Goal: Check status: Check status

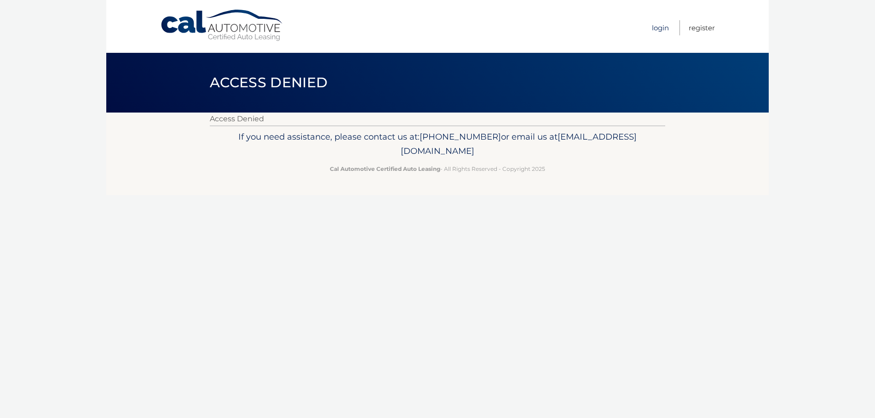
click at [660, 31] on link "Login" at bounding box center [660, 27] width 17 height 15
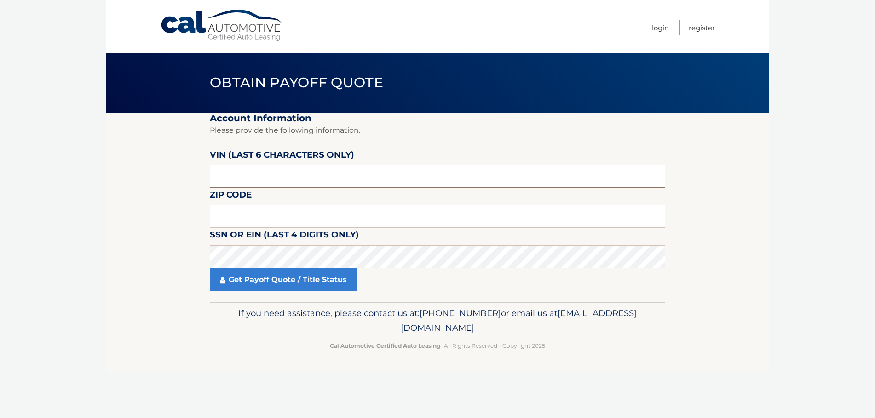
click at [243, 175] on input "text" at bounding box center [437, 176] width 455 height 23
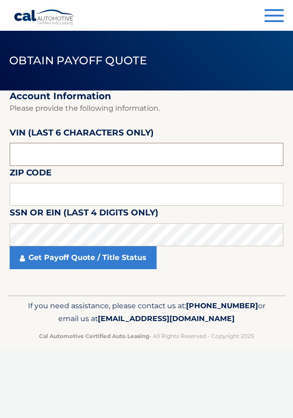
click at [23, 155] on input "text" at bounding box center [147, 154] width 274 height 23
type input "230501"
click at [30, 198] on input "text" at bounding box center [147, 194] width 274 height 23
click at [75, 196] on input "text" at bounding box center [147, 194] width 274 height 23
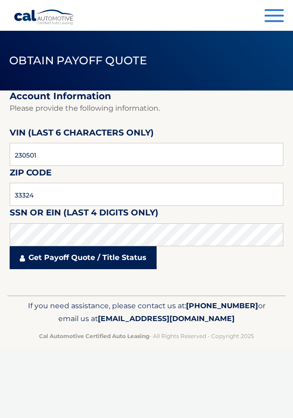
click at [81, 250] on link "Get Payoff Quote / Title Status" at bounding box center [83, 257] width 147 height 23
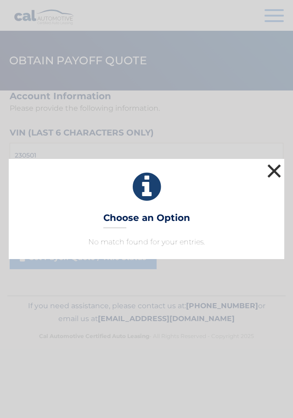
click at [275, 165] on button "×" at bounding box center [274, 171] width 18 height 18
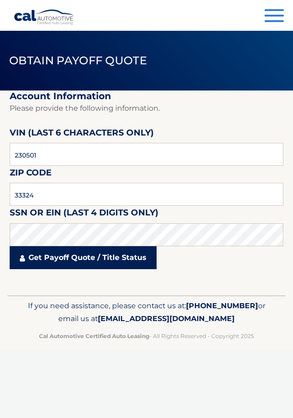
click at [77, 259] on link "Get Payoff Quote / Title Status" at bounding box center [83, 257] width 147 height 23
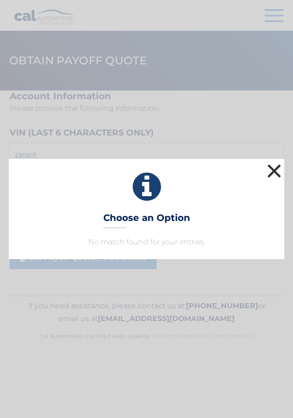
click at [276, 171] on button "×" at bounding box center [274, 171] width 18 height 18
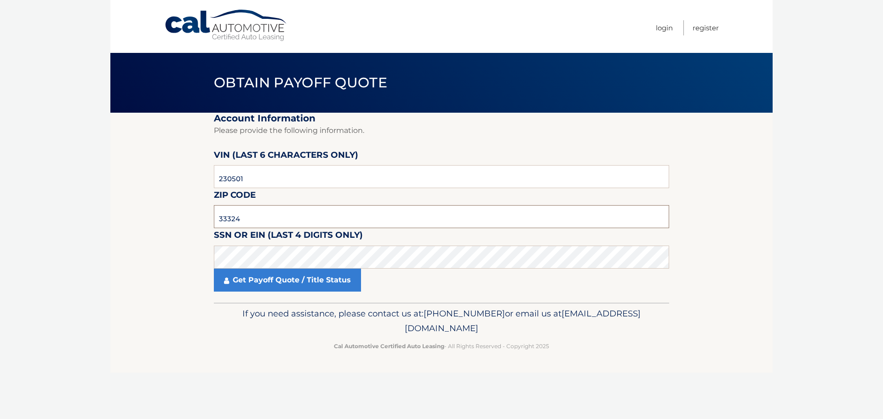
drag, startPoint x: 255, startPoint y: 222, endPoint x: 212, endPoint y: 219, distance: 43.8
click at [211, 218] on section "Account Information Please provide the following information. [PERSON_NAME] (la…" at bounding box center [441, 208] width 662 height 190
click button "For Originating Dealer" at bounding box center [0, 0] width 0 height 0
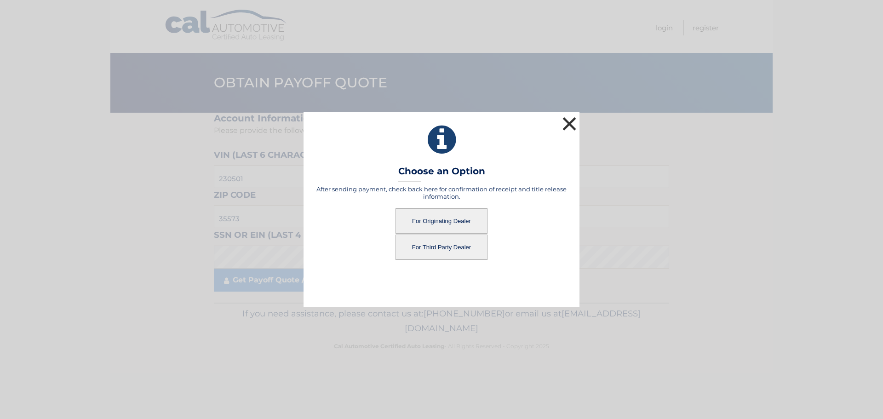
click at [570, 121] on button "×" at bounding box center [569, 123] width 18 height 18
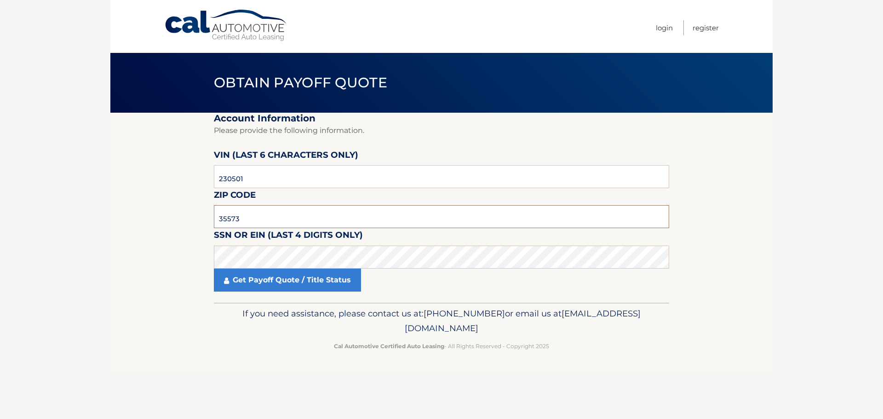
drag, startPoint x: 242, startPoint y: 217, endPoint x: 202, endPoint y: 220, distance: 40.6
click at [202, 220] on section "Account Information Please provide the following information. [PERSON_NAME] (la…" at bounding box center [441, 208] width 662 height 190
type input "3"
drag, startPoint x: 201, startPoint y: 183, endPoint x: 158, endPoint y: 186, distance: 43.3
click at [158, 185] on section "Account Information Please provide the following information. [PERSON_NAME] (la…" at bounding box center [441, 208] width 662 height 190
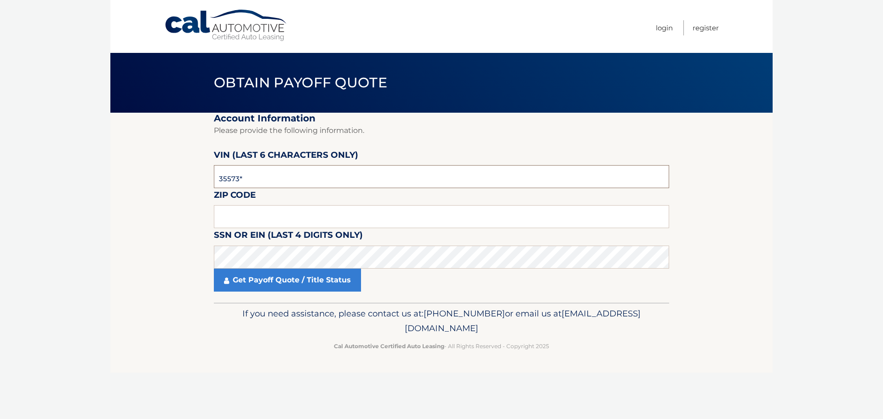
type input "355734"
click at [261, 221] on input "text" at bounding box center [441, 216] width 455 height 23
click at [228, 214] on input "text" at bounding box center [441, 216] width 455 height 23
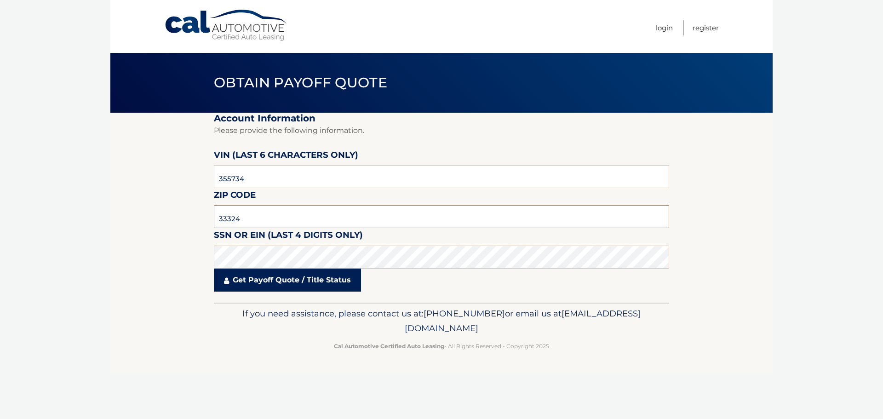
type input "33324"
click at [259, 288] on link "Get Payoff Quote / Title Status" at bounding box center [287, 280] width 147 height 23
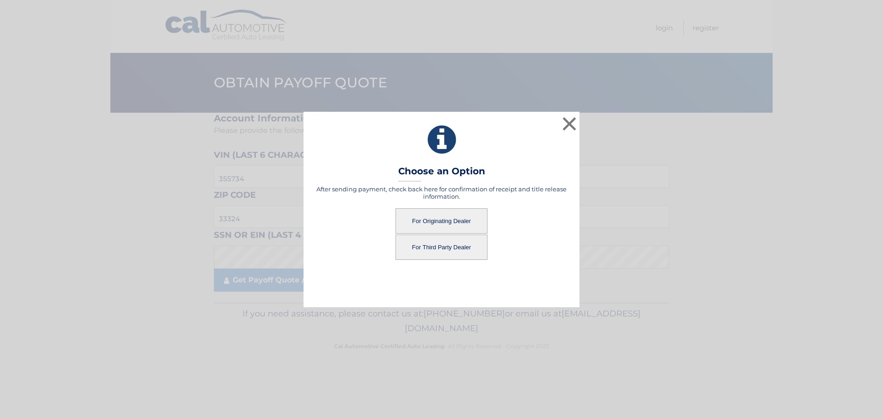
click at [441, 248] on button "For Third Party Dealer" at bounding box center [441, 247] width 92 height 25
click at [452, 246] on button "For Third Party Dealer" at bounding box center [441, 247] width 92 height 25
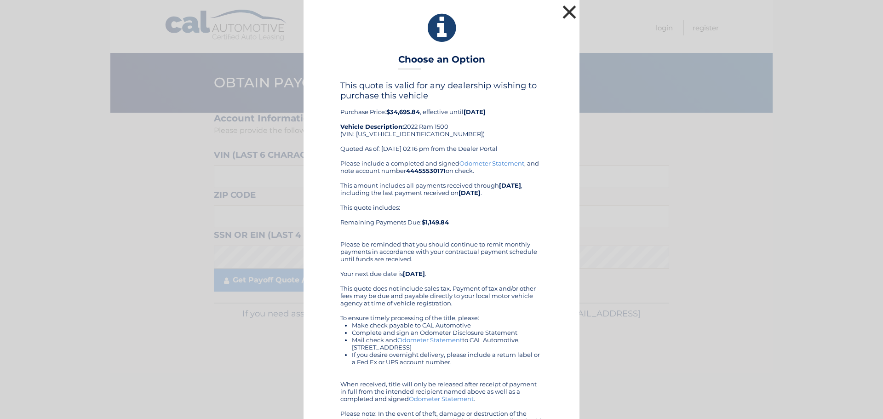
click at [566, 11] on button "×" at bounding box center [569, 12] width 18 height 18
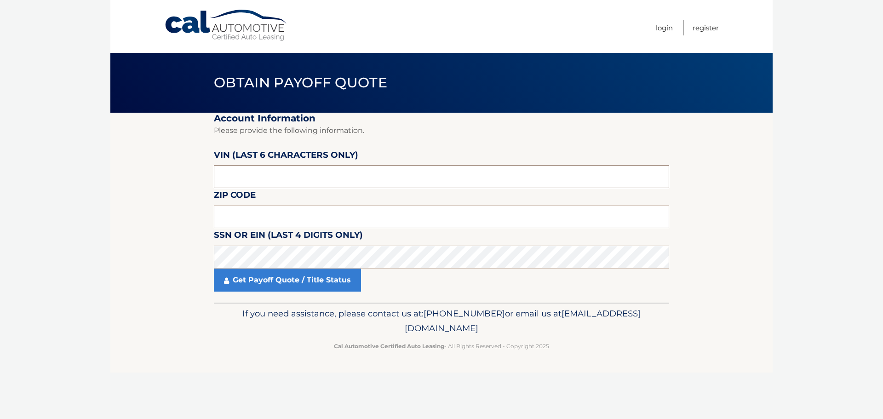
drag, startPoint x: 251, startPoint y: 176, endPoint x: 195, endPoint y: 177, distance: 56.6
click at [195, 176] on section "Account Information Please provide the following information. VIN (last 6 chara…" at bounding box center [441, 208] width 662 height 190
